Goal: Task Accomplishment & Management: Manage account settings

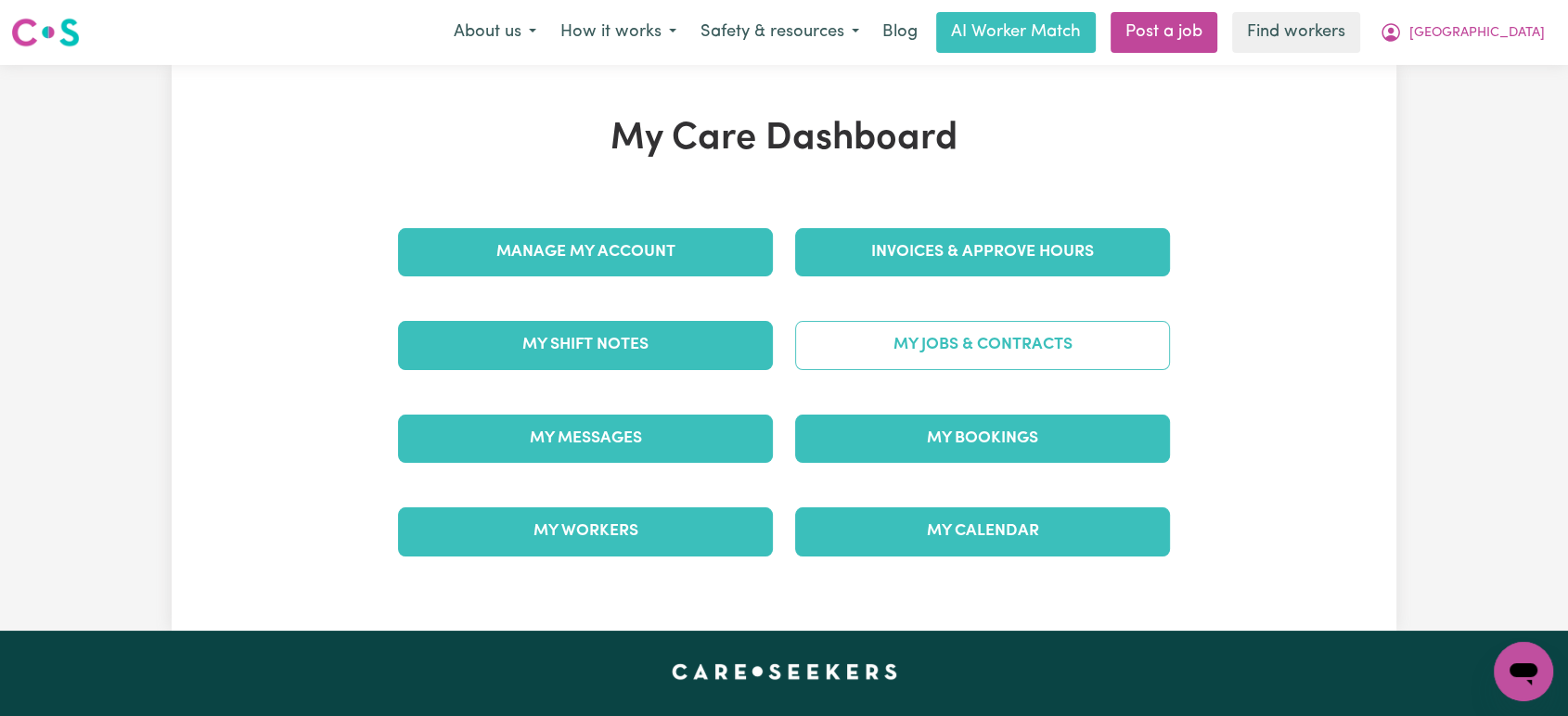
click at [918, 340] on link "My Jobs & Contracts" at bounding box center [982, 345] width 375 height 48
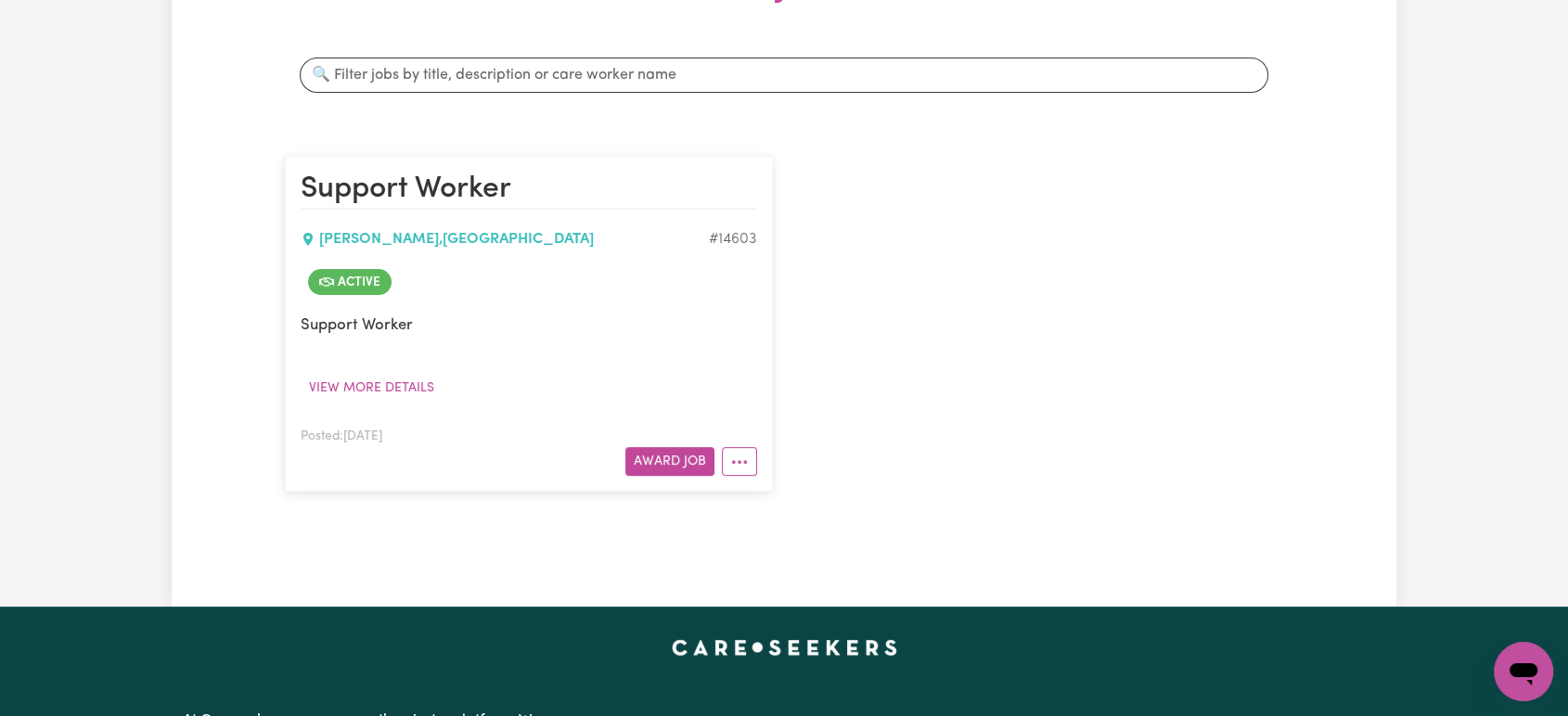
scroll to position [435, 0]
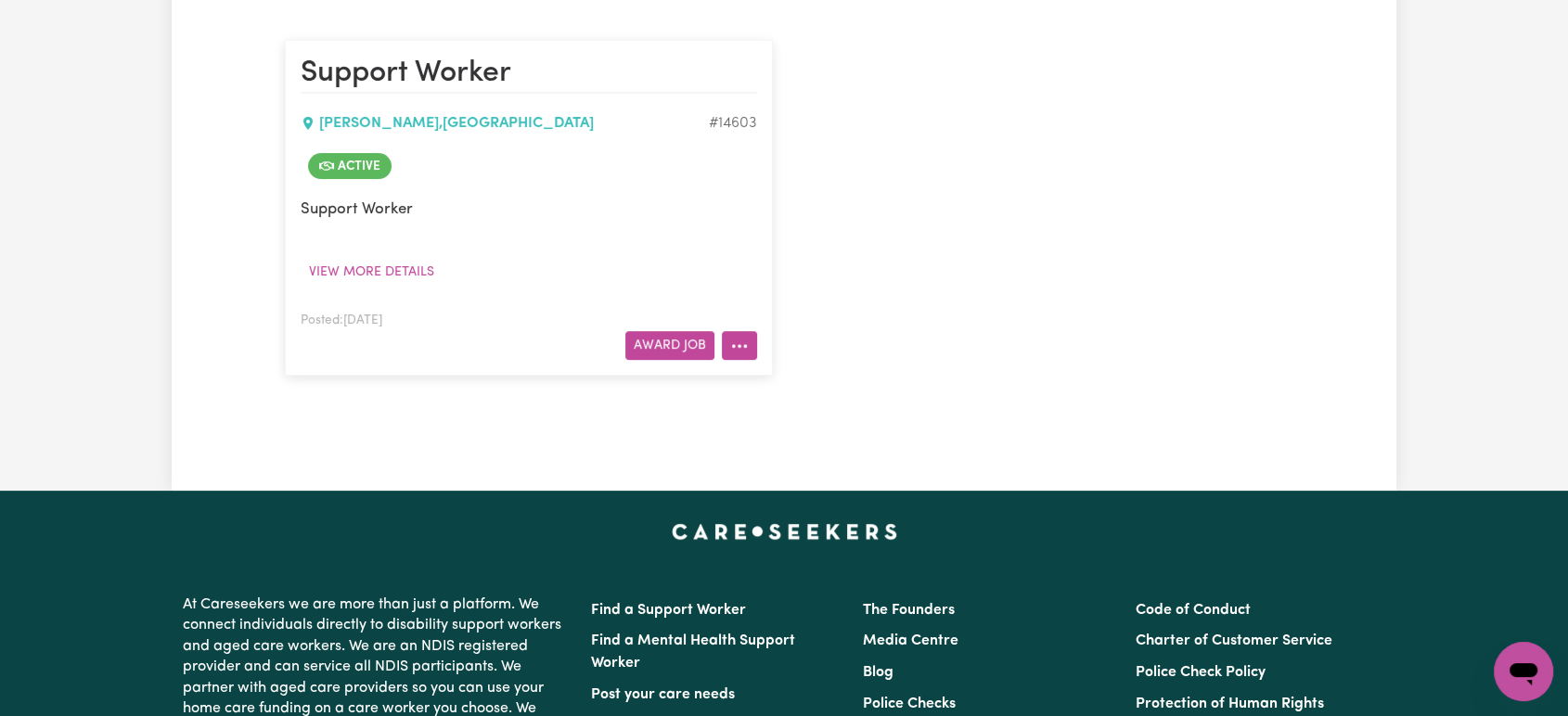
click at [735, 333] on button "More options" at bounding box center [739, 346] width 35 height 29
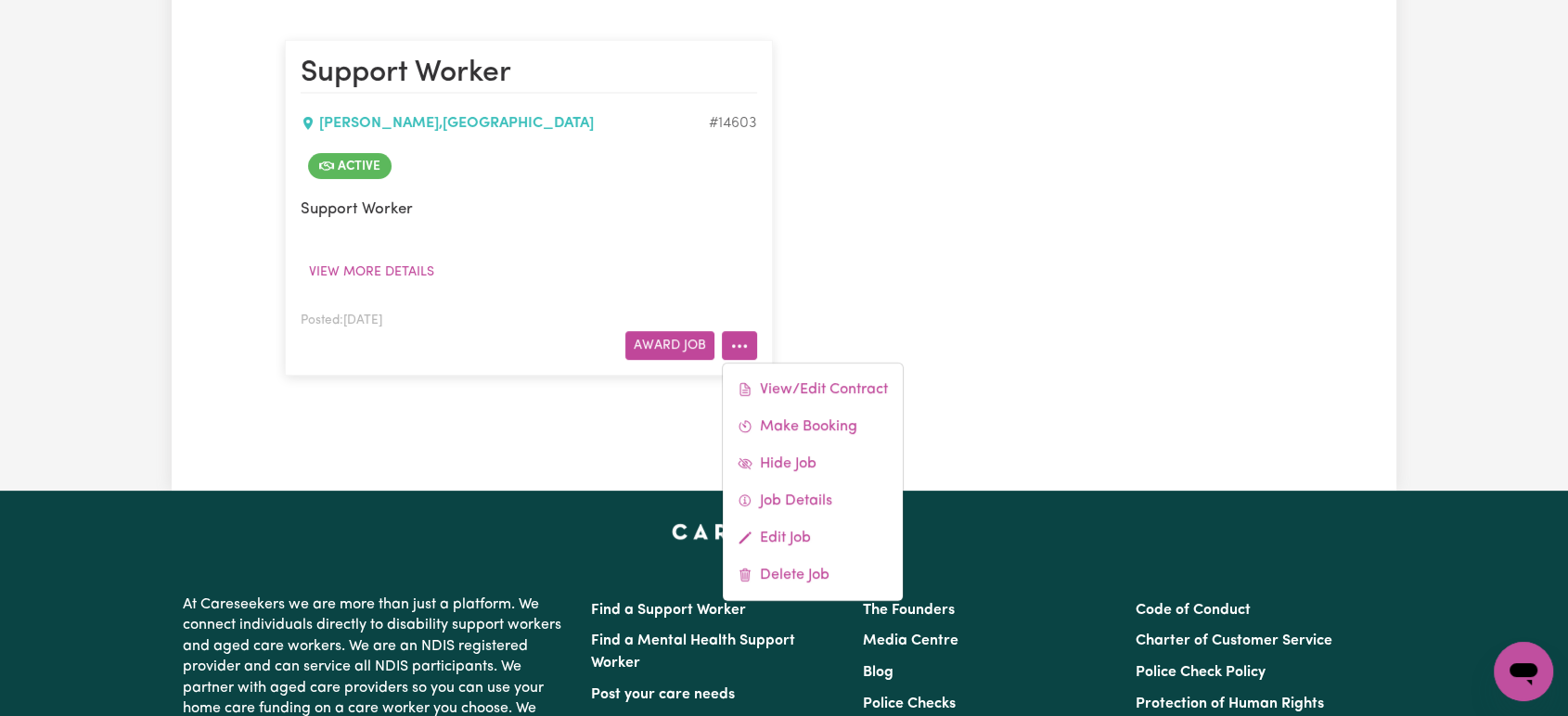
scroll to position [0, 0]
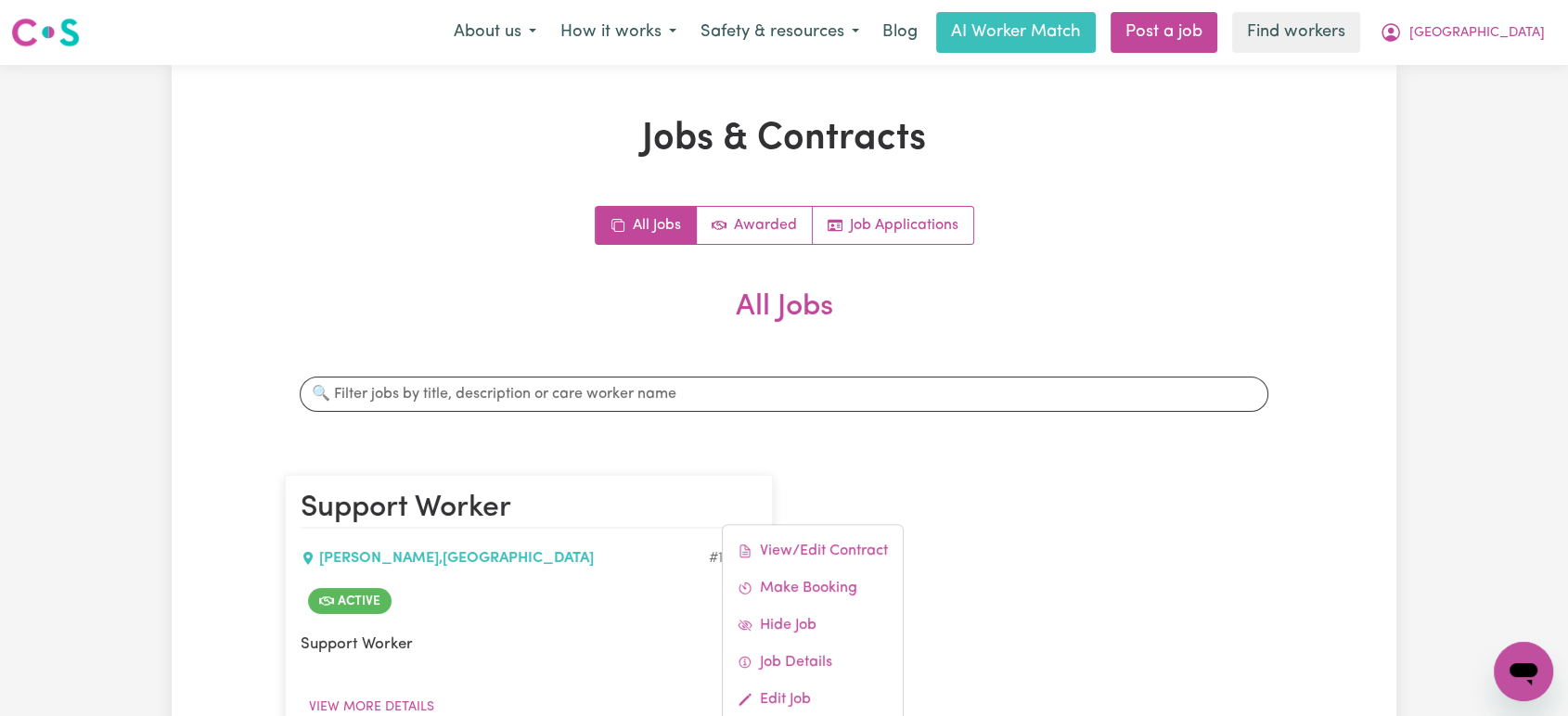
click at [1508, 12] on div "About us How it works Safety & resources Blog AI Worker Match Post a job Find w…" at bounding box center [999, 32] width 1116 height 41
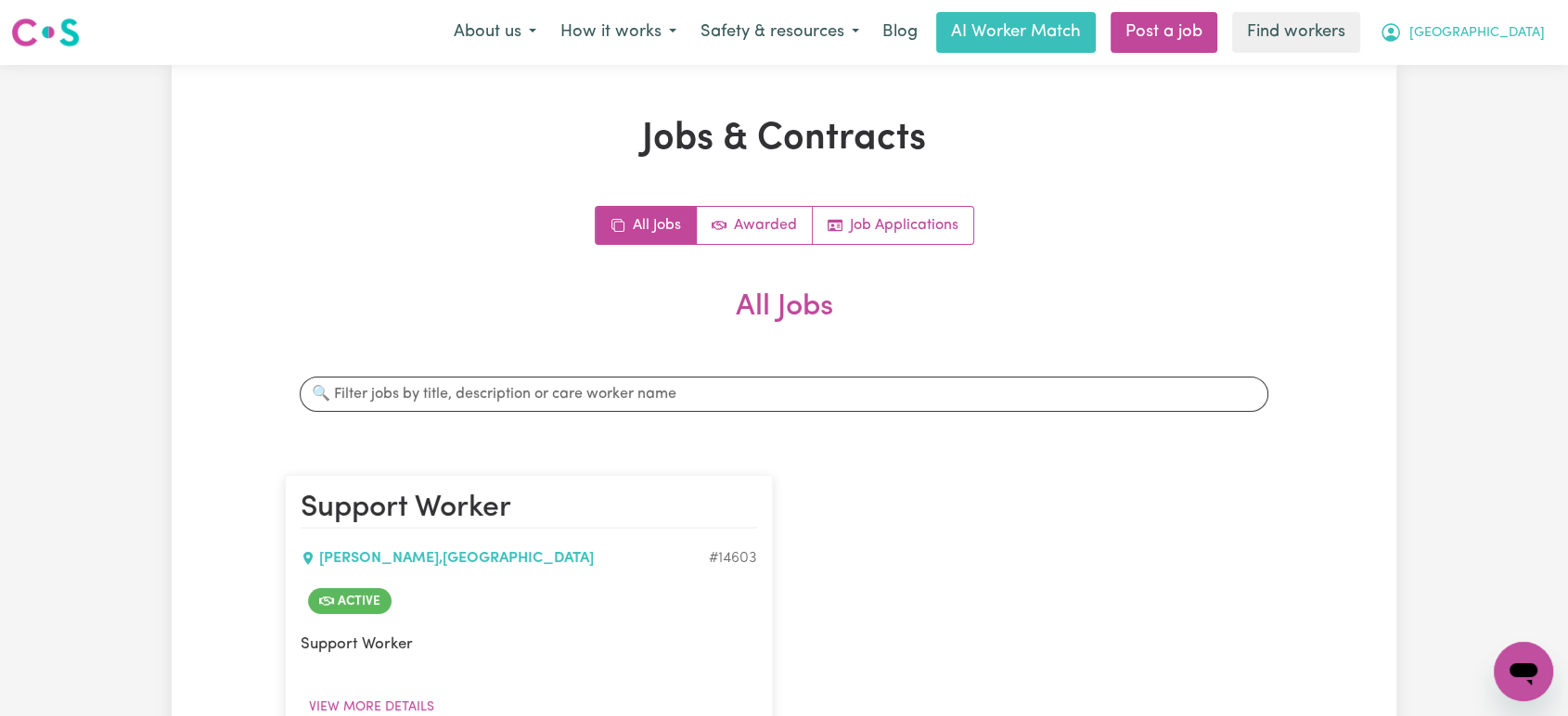
click at [1400, 33] on icon "My Account" at bounding box center [1390, 32] width 19 height 19
click at [1482, 65] on link "My Dashboard" at bounding box center [1482, 72] width 147 height 35
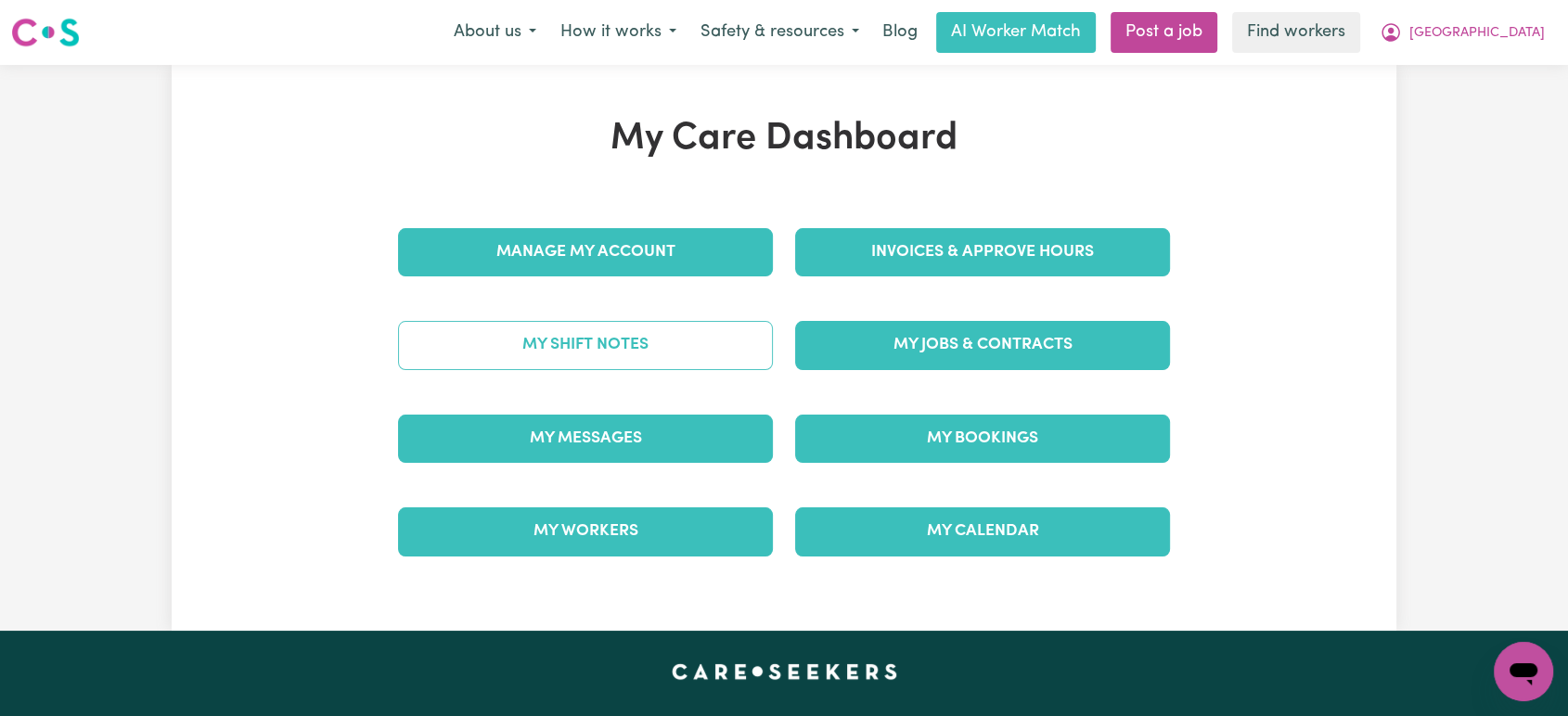
click at [679, 328] on link "My Shift Notes" at bounding box center [585, 345] width 375 height 48
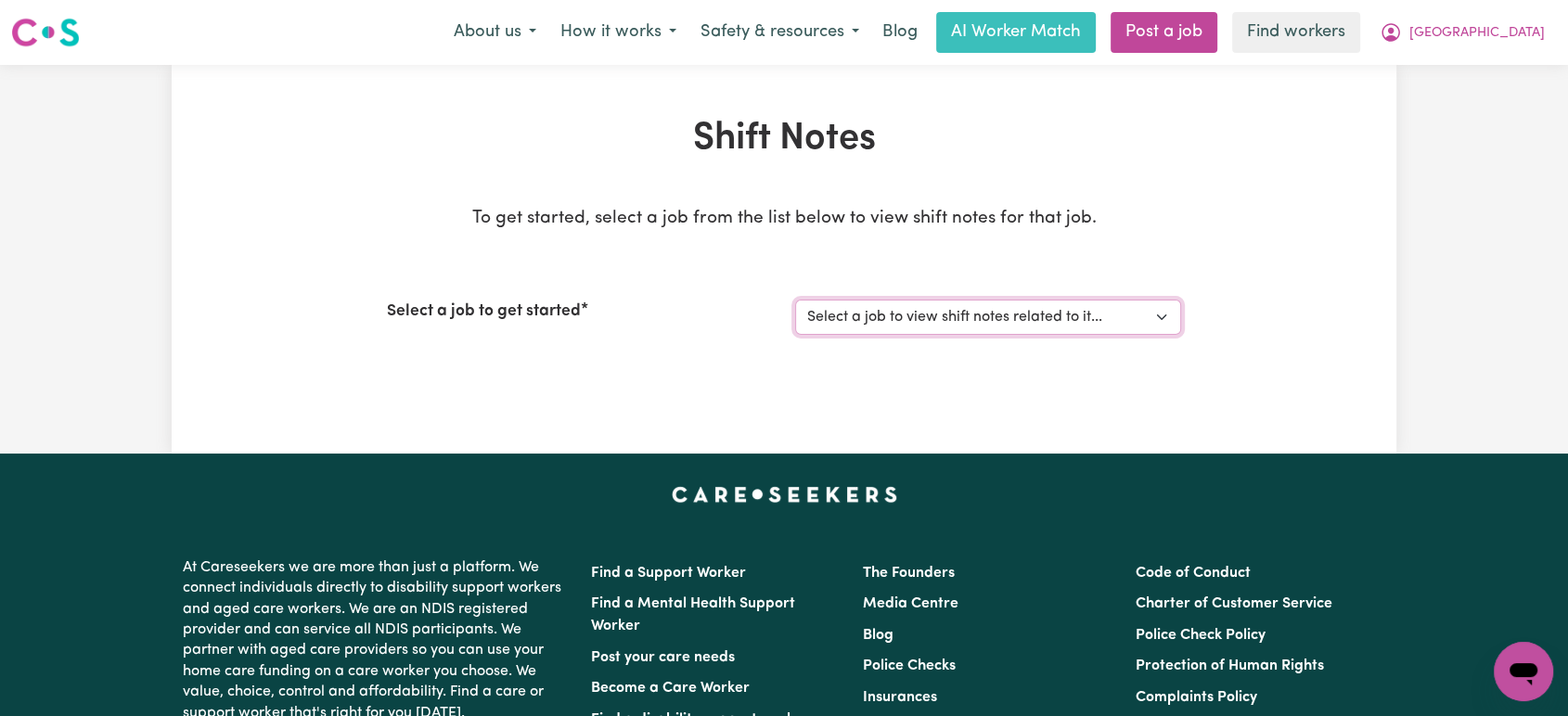
click at [871, 300] on select "Select a job to view shift notes related to it... Support Worker" at bounding box center [988, 317] width 386 height 35
select select "14603"
click at [795, 300] on select "Select a job to view shift notes related to it... Support Worker" at bounding box center [988, 317] width 386 height 35
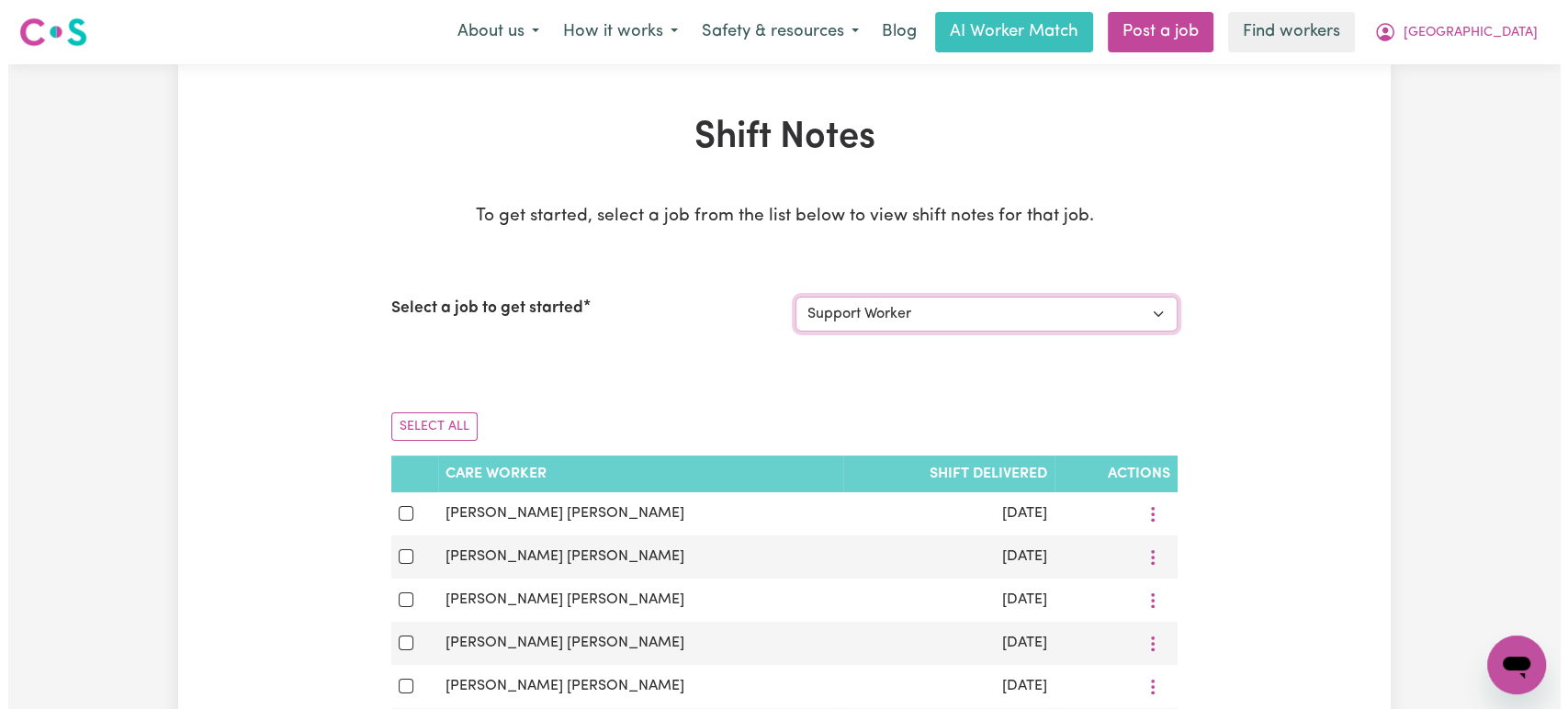
scroll to position [322, 0]
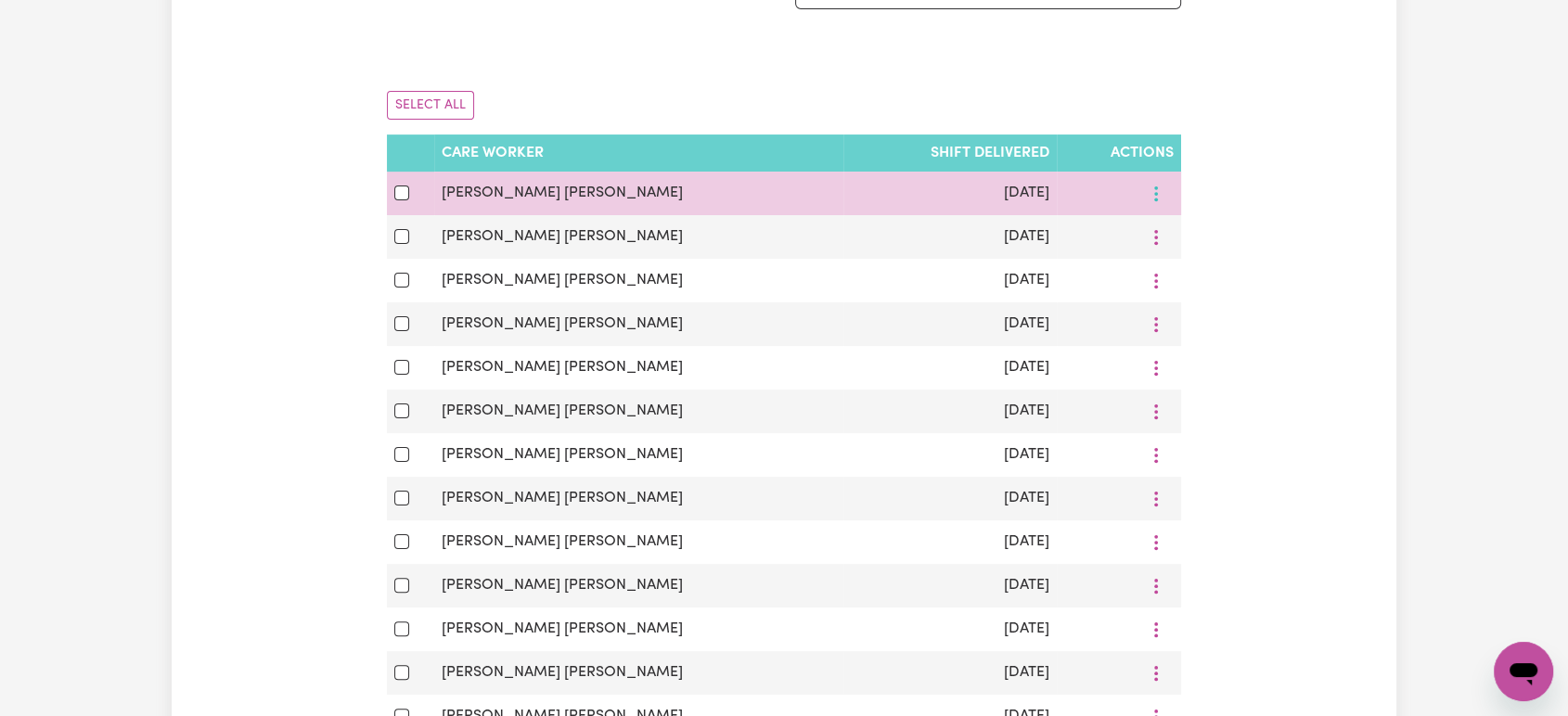
click at [1157, 194] on circle "More options" at bounding box center [1157, 194] width 4 height 4
click at [1186, 250] on link "View Shift Note" at bounding box center [1262, 237] width 153 height 37
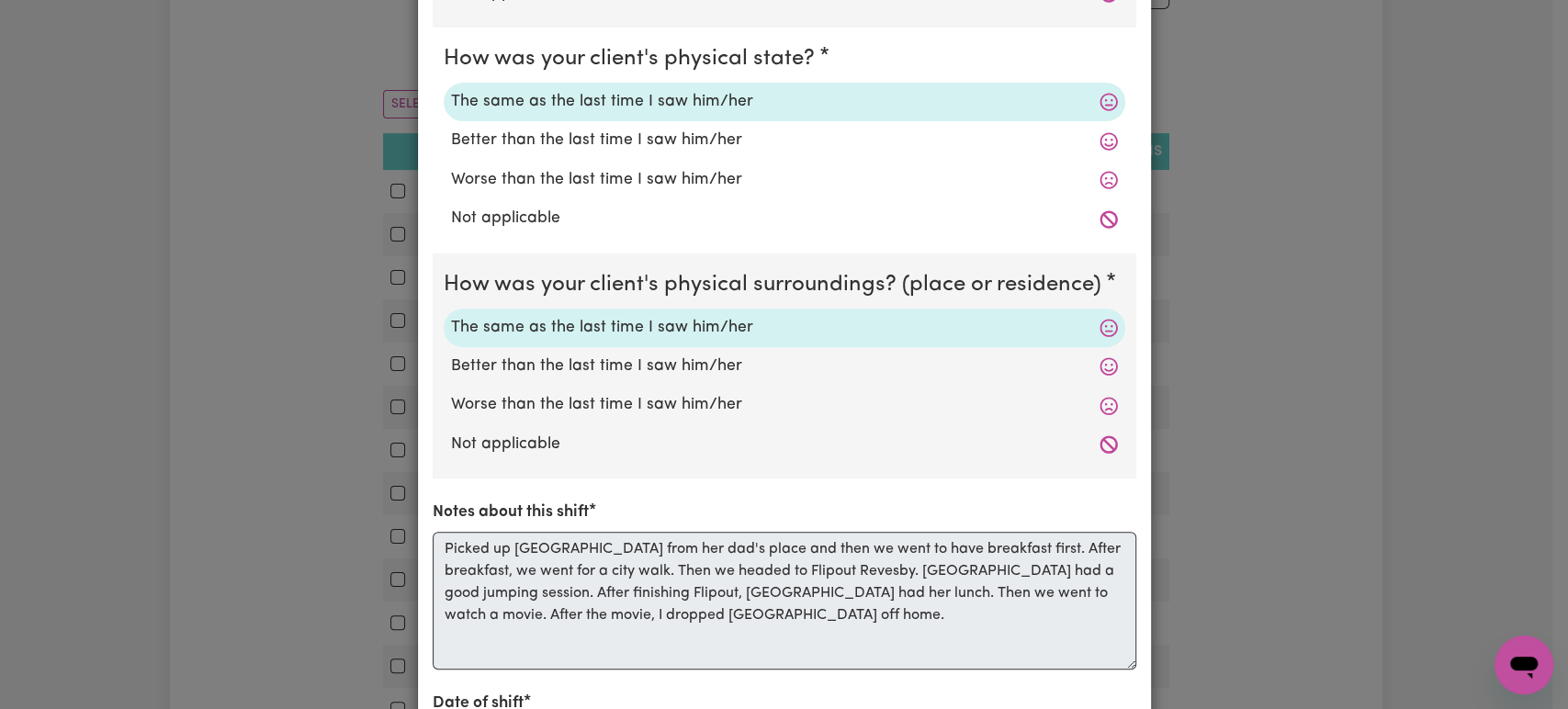
scroll to position [0, 0]
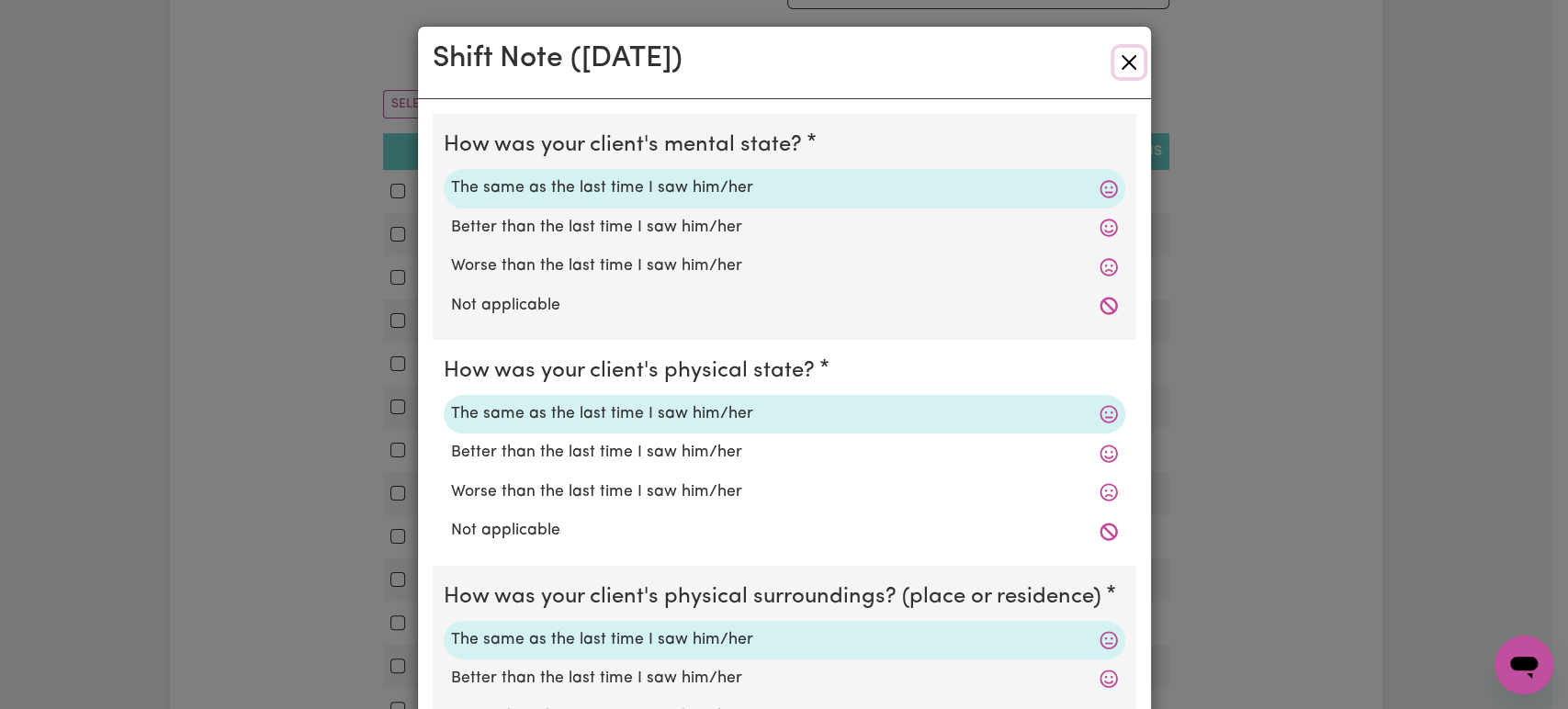
click at [1132, 66] on button "Close" at bounding box center [1129, 62] width 30 height 30
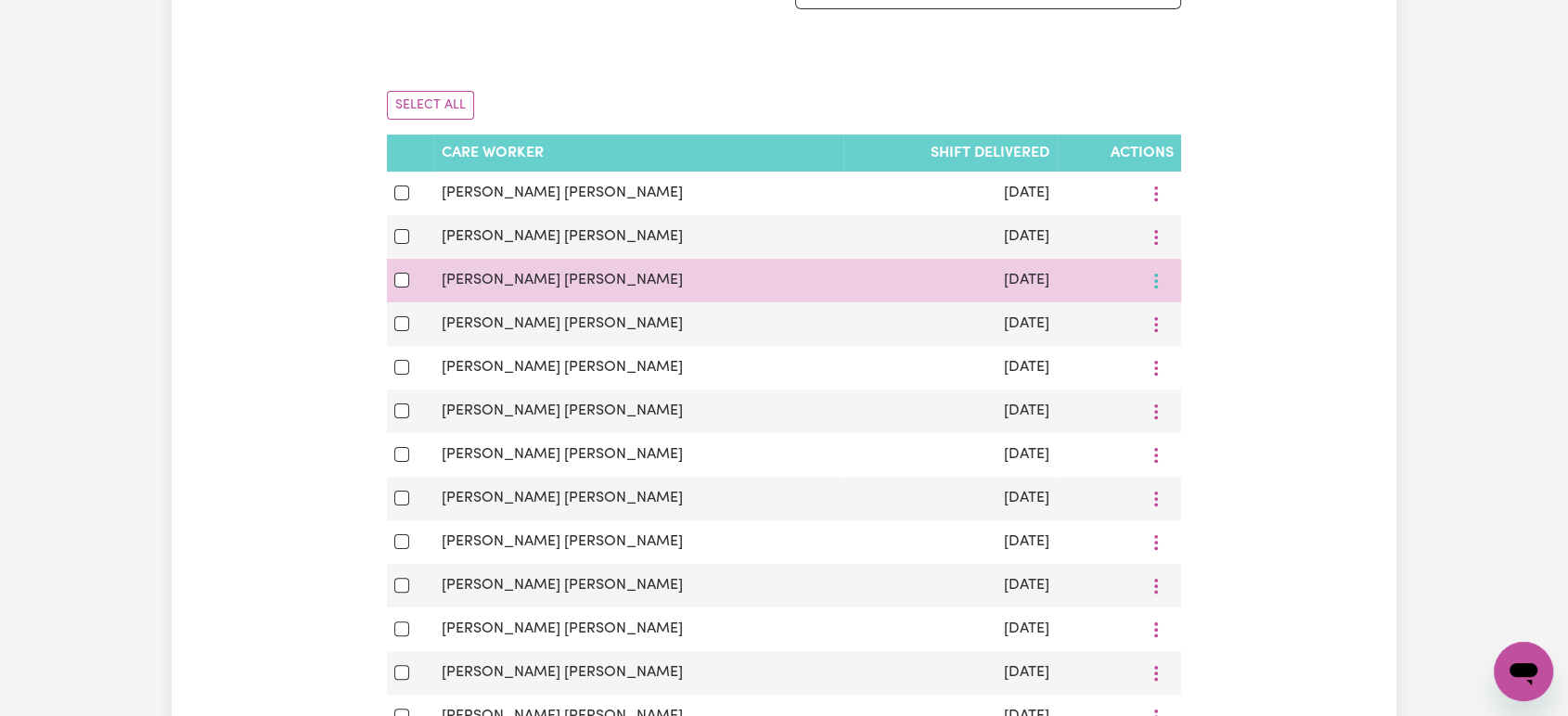
click at [1165, 294] on button "More options" at bounding box center [1156, 281] width 35 height 29
click at [1223, 329] on span "View Shift Note" at bounding box center [1273, 325] width 101 height 15
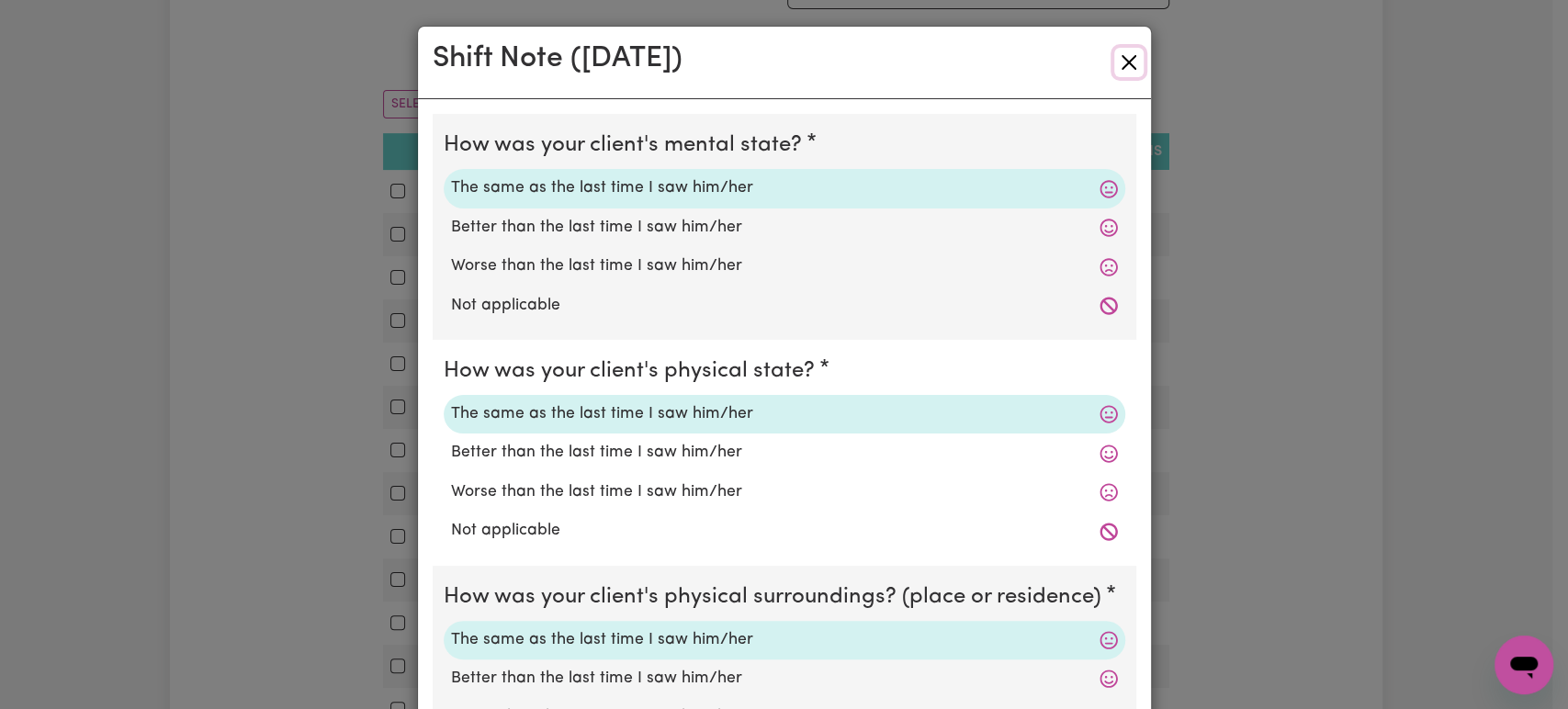
click at [1124, 69] on button "Close" at bounding box center [1129, 62] width 30 height 30
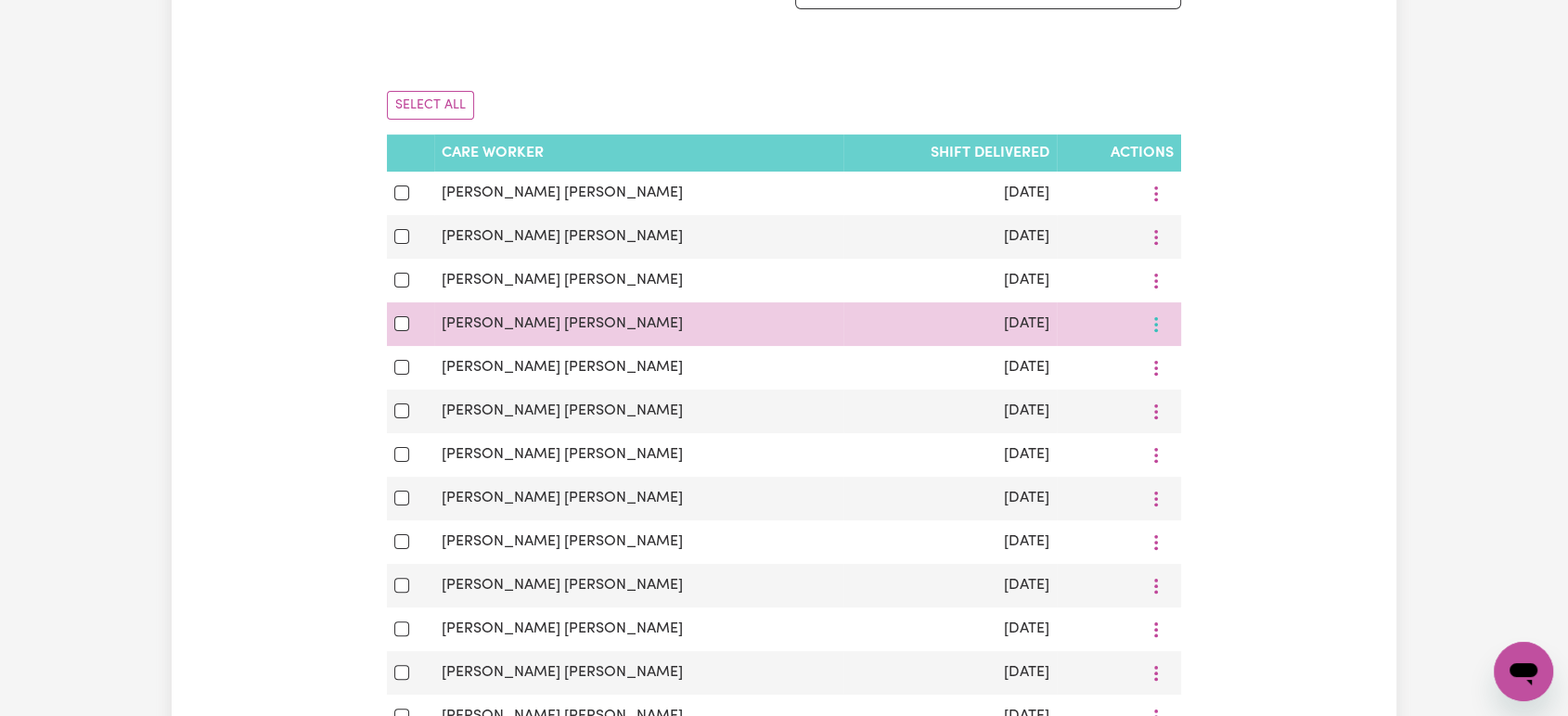
click at [1166, 325] on button "More options" at bounding box center [1156, 324] width 35 height 29
click at [1202, 372] on icon at bounding box center [1208, 367] width 13 height 8
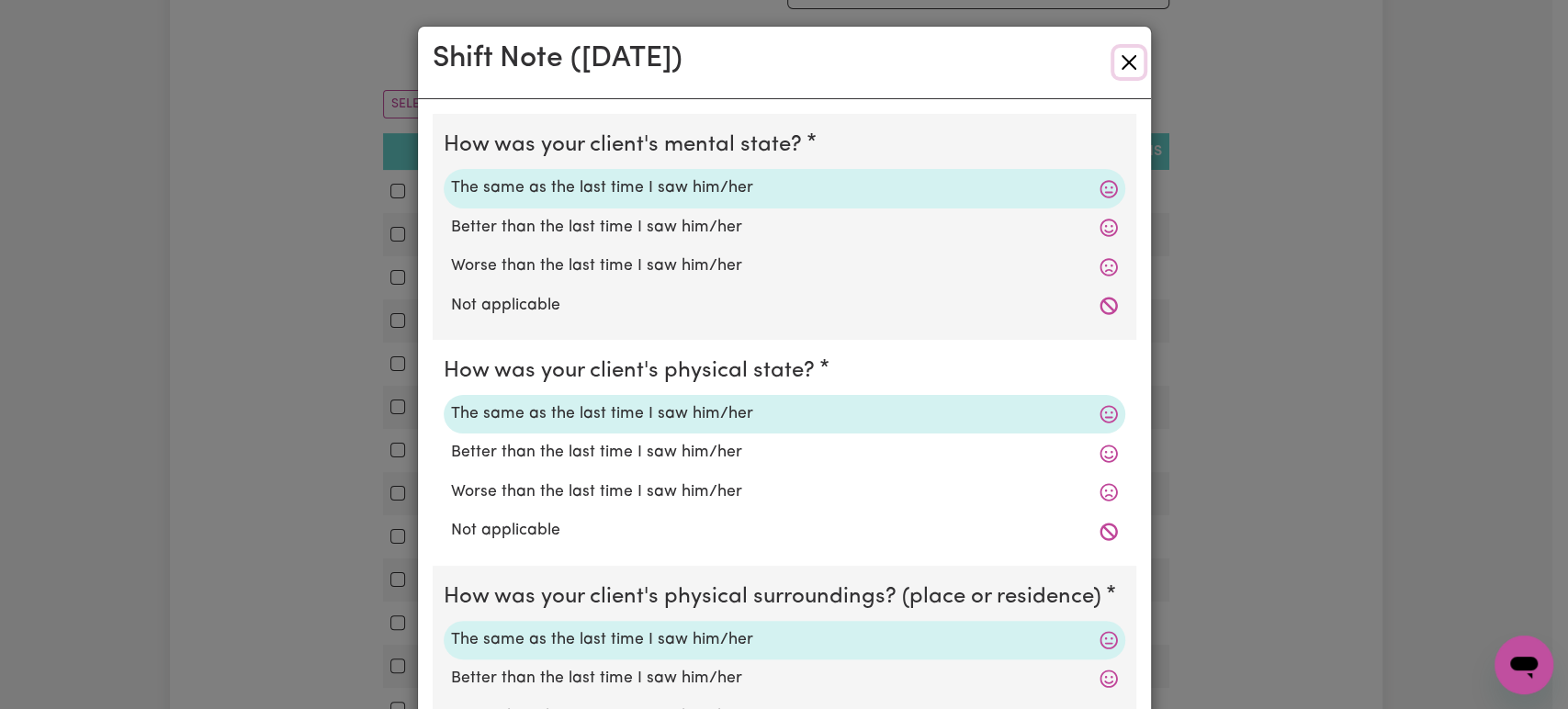
click at [1126, 60] on button "Close" at bounding box center [1129, 62] width 30 height 30
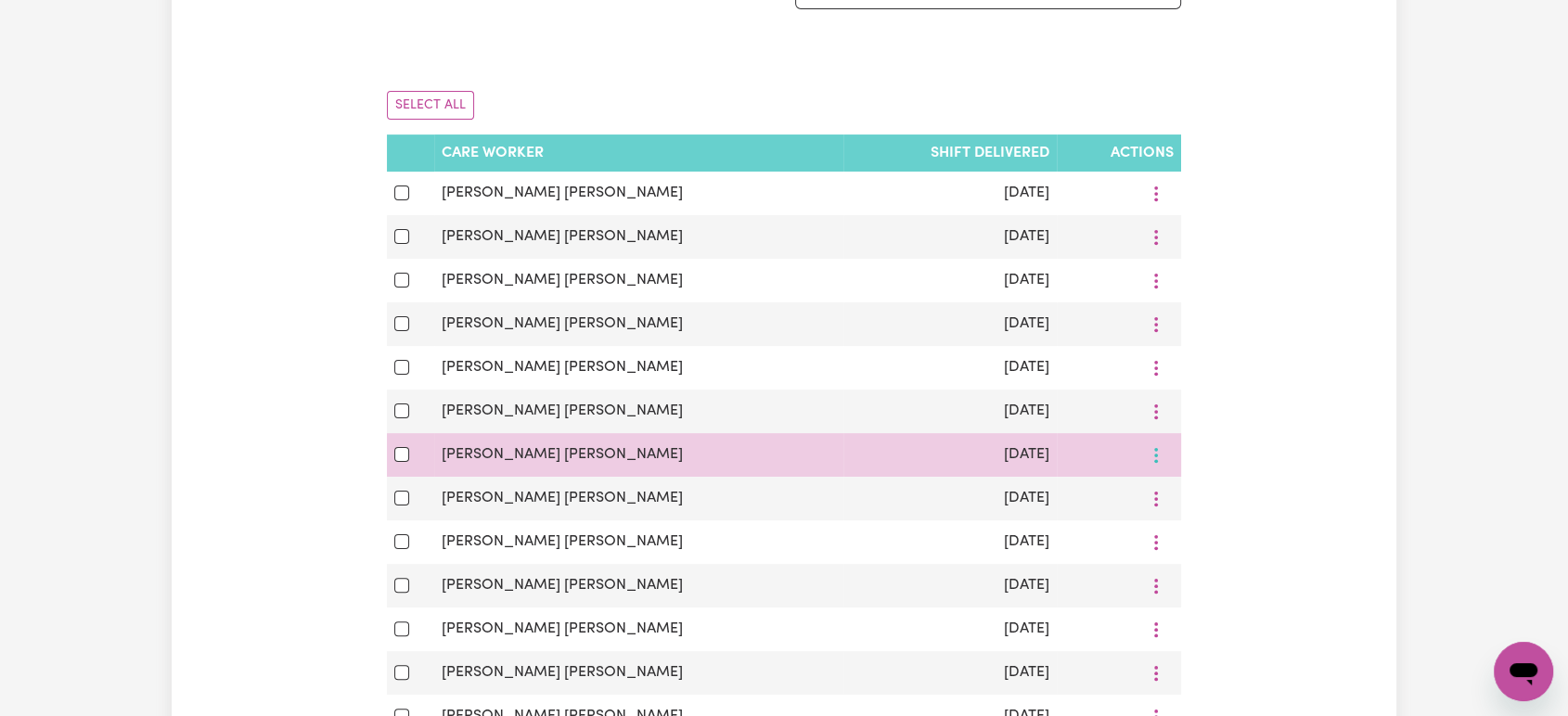
click at [1155, 464] on icon "More options" at bounding box center [1156, 455] width 19 height 19
click at [1223, 501] on span "View Shift Note" at bounding box center [1273, 498] width 101 height 15
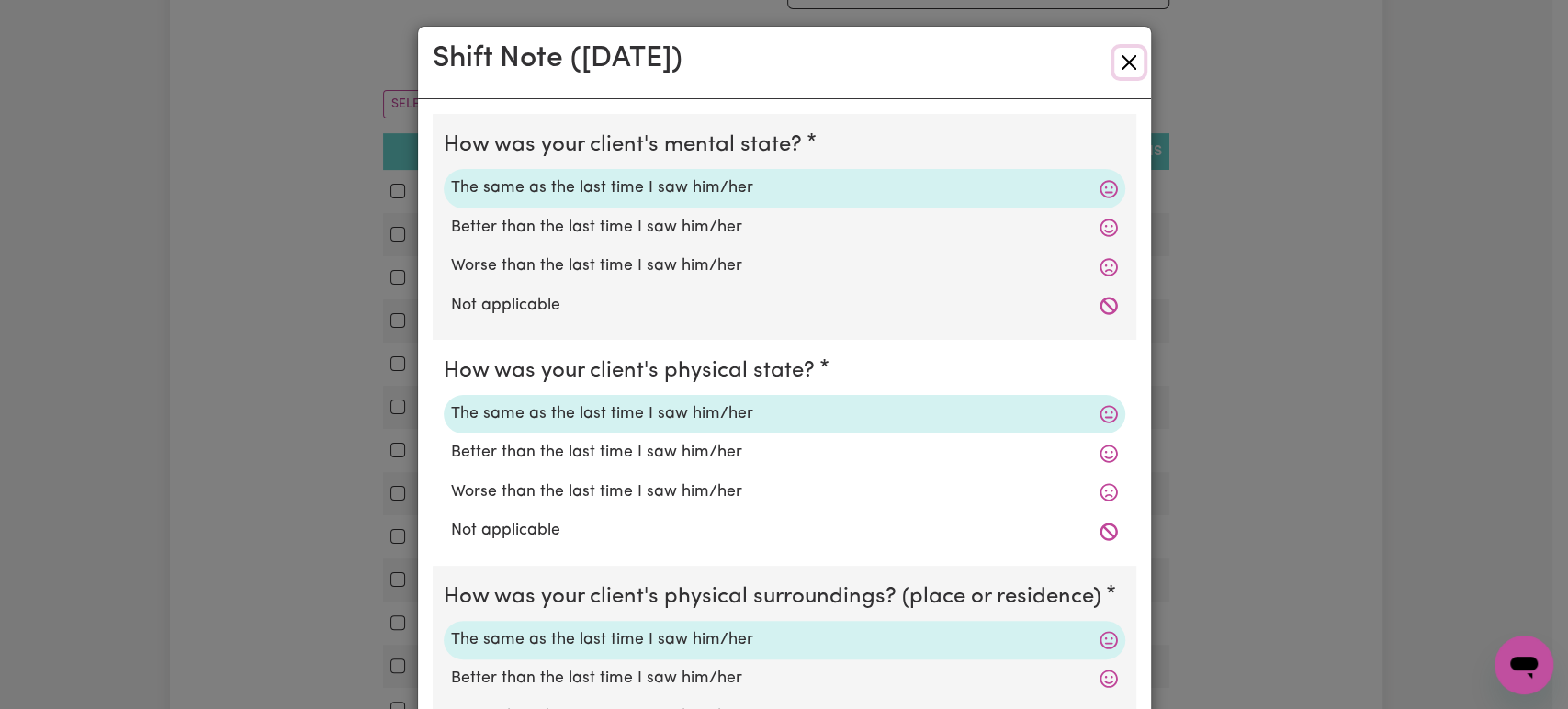
click at [1124, 64] on button "Close" at bounding box center [1129, 62] width 30 height 30
